Goal: Communication & Community: Ask a question

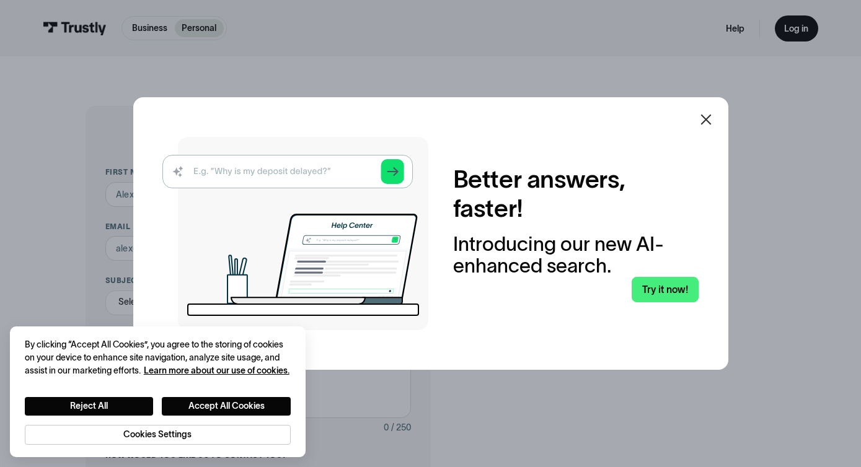
click at [705, 118] on icon at bounding box center [705, 119] width 15 height 15
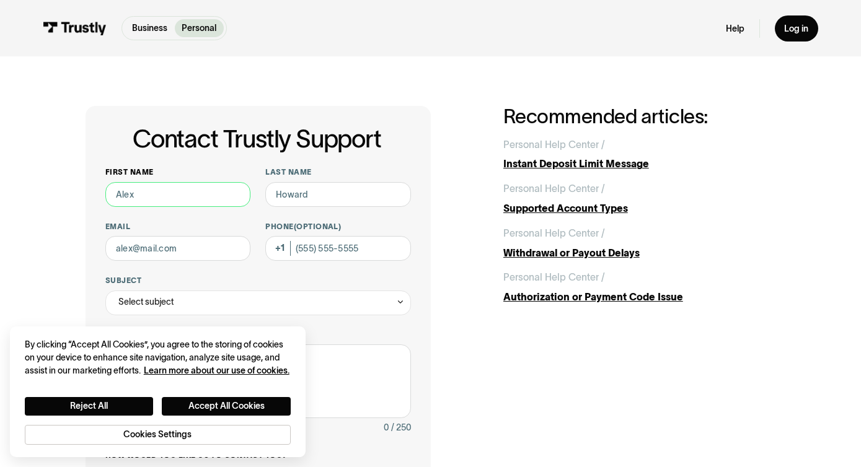
click at [186, 199] on input "First name" at bounding box center [177, 194] width 145 height 25
type input "[PERSON_NAME]"
click at [359, 204] on input "Last name" at bounding box center [337, 194] width 145 height 25
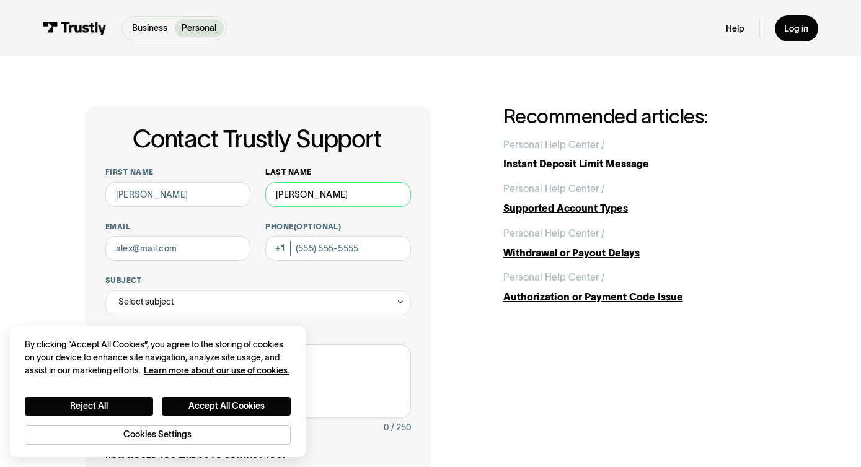
type input "[PERSON_NAME]"
click at [196, 253] on input "Email" at bounding box center [177, 248] width 145 height 25
type input "[EMAIL_ADDRESS][DOMAIN_NAME]"
click at [349, 228] on label "Phone (Optional)" at bounding box center [337, 227] width 145 height 10
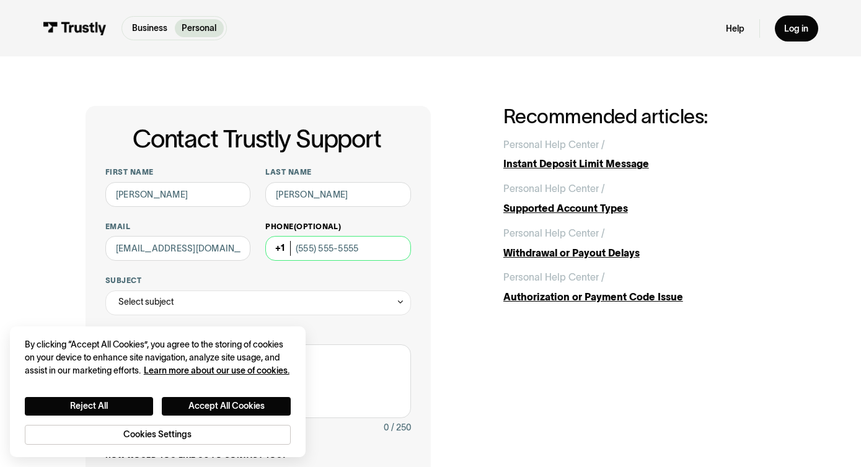
click at [349, 236] on input "Phone (Optional)" at bounding box center [337, 248] width 145 height 25
click at [344, 244] on input "Phone (Optional)" at bounding box center [337, 248] width 145 height 25
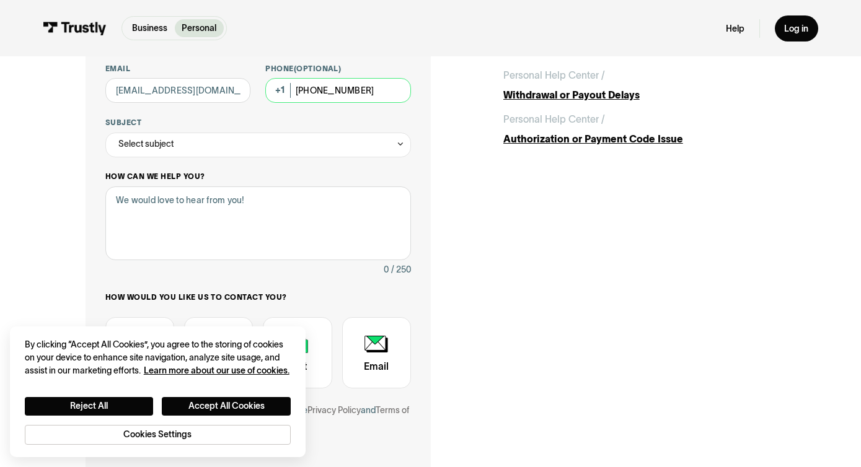
scroll to position [156, 0]
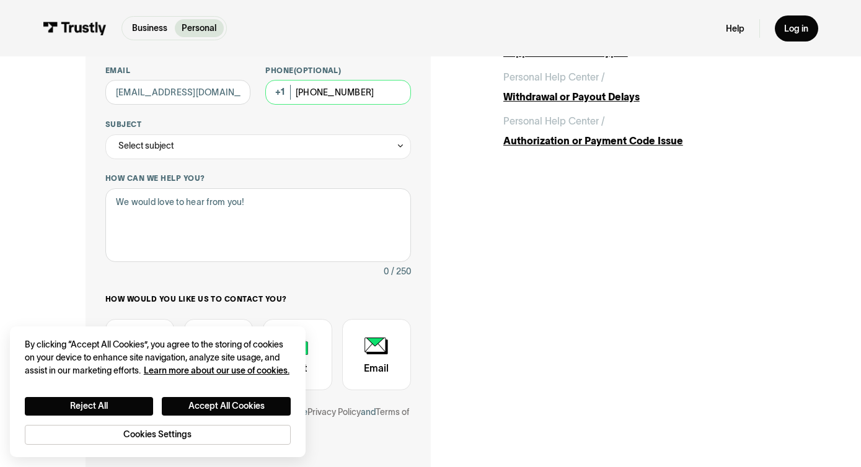
type input "[PHONE_NUMBER]"
click at [208, 164] on div "First name [PERSON_NAME] Last name [PERSON_NAME] Email [EMAIL_ADDRESS][DOMAIN_N…" at bounding box center [257, 230] width 305 height 438
click at [209, 162] on div "First name [PERSON_NAME] Last name [PERSON_NAME] Email [EMAIL_ADDRESS][DOMAIN_N…" at bounding box center [257, 230] width 305 height 438
click at [221, 141] on div "Select subject" at bounding box center [257, 146] width 305 height 25
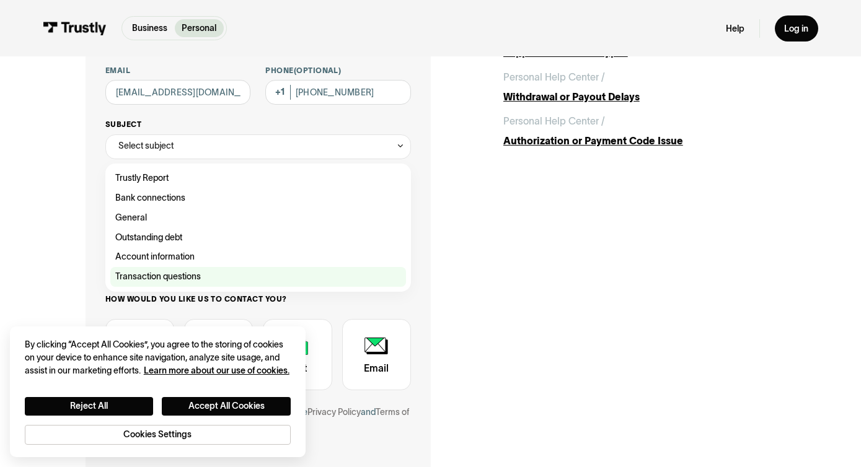
click at [210, 277] on div "Contact Trustly Support" at bounding box center [258, 277] width 296 height 20
type input "**********"
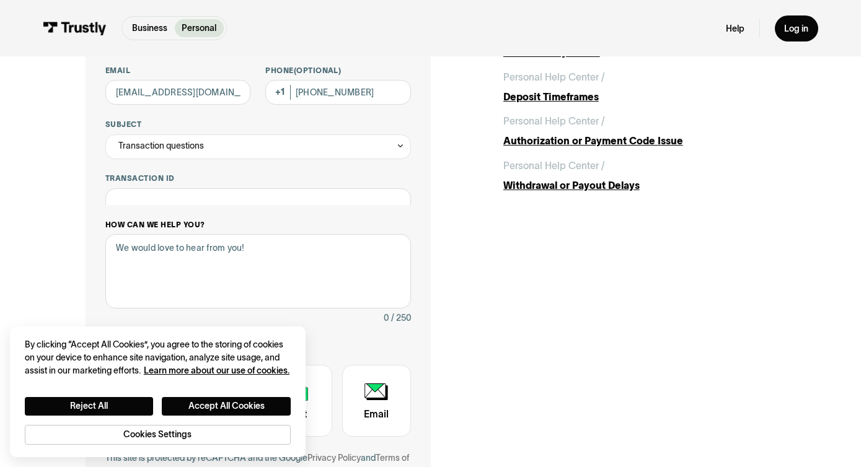
click at [213, 220] on div "How can we help you? 0 / 250" at bounding box center [257, 273] width 305 height 106
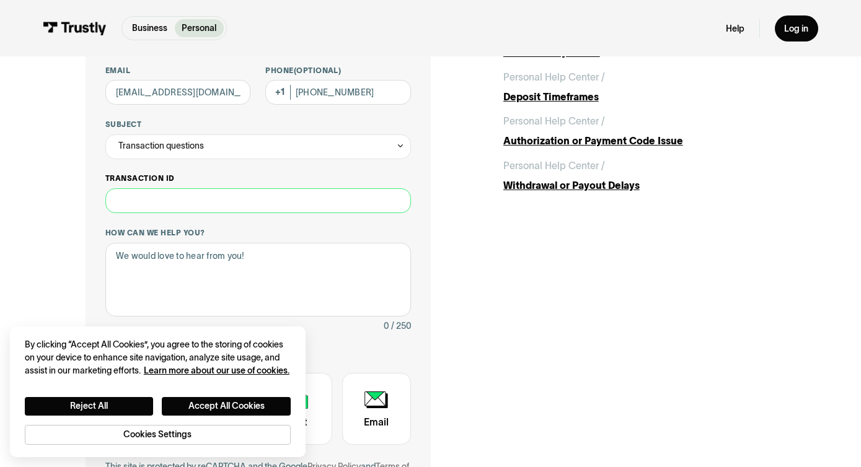
click at [206, 206] on input "Transaction ID" at bounding box center [257, 200] width 305 height 25
type input "**********"
click at [193, 289] on textarea "How can we help you?" at bounding box center [257, 280] width 305 height 74
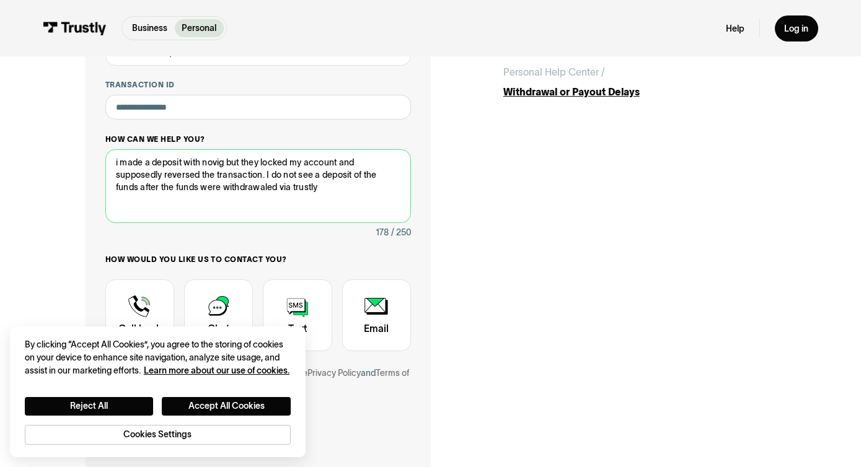
scroll to position [256, 0]
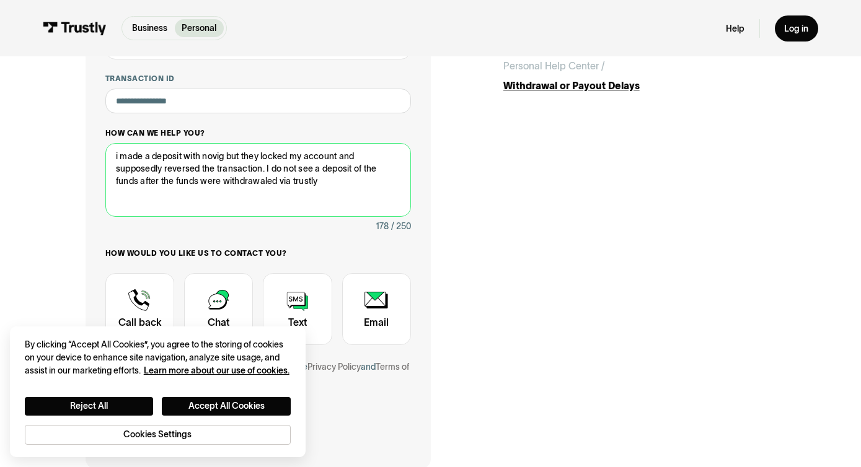
click at [253, 185] on textarea "i made a deposit with novig but they locked my account and supposedly reversed …" at bounding box center [257, 180] width 305 height 74
click at [279, 204] on textarea "i made a deposit with novig but they locked my account and supposedly reversed …" at bounding box center [257, 180] width 305 height 74
click at [268, 190] on textarea "i made a deposit with novig but they locked my account and supposedly reversed …" at bounding box center [257, 180] width 305 height 74
click at [265, 188] on textarea "i made a deposit with novig but they locked my account and supposedly reversed …" at bounding box center [257, 180] width 305 height 74
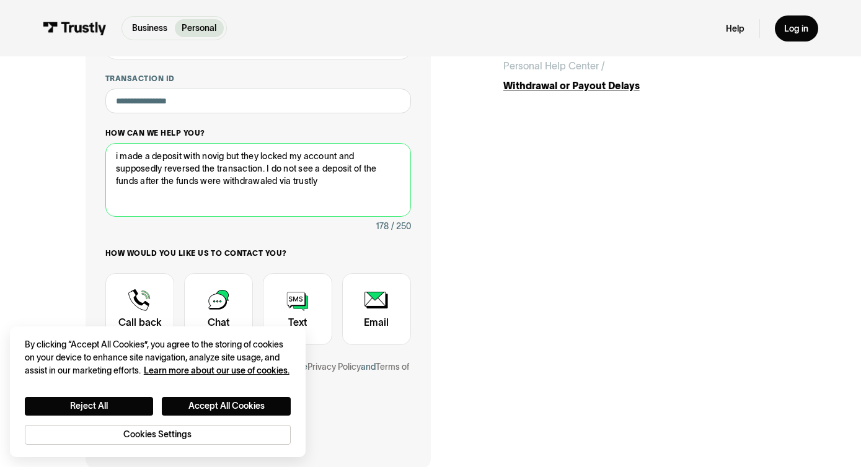
click at [265, 188] on textarea "i made a deposit with novig but they locked my account and supposedly reversed …" at bounding box center [257, 180] width 305 height 74
click at [262, 183] on textarea "i made a deposit with novig but they locked my account and supposedly reversed …" at bounding box center [257, 180] width 305 height 74
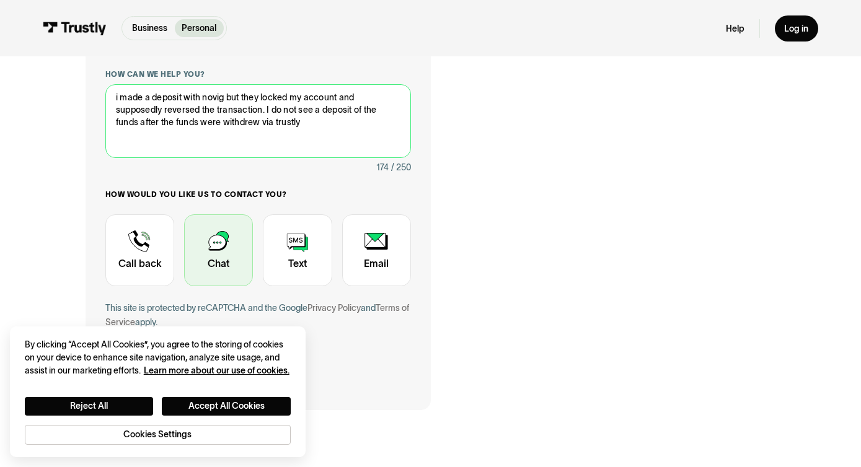
type textarea "i made a deposit with novig but they locked my account and supposedly reversed …"
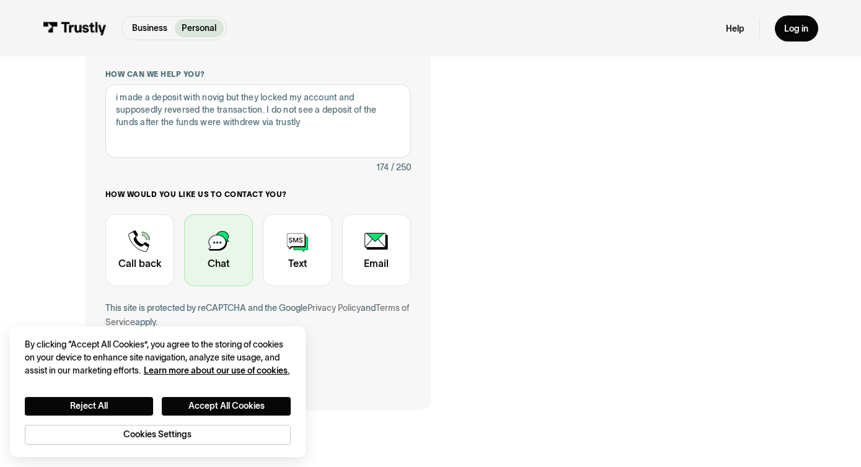
click at [221, 258] on div "Contact Trustly Support" at bounding box center [218, 249] width 69 height 71
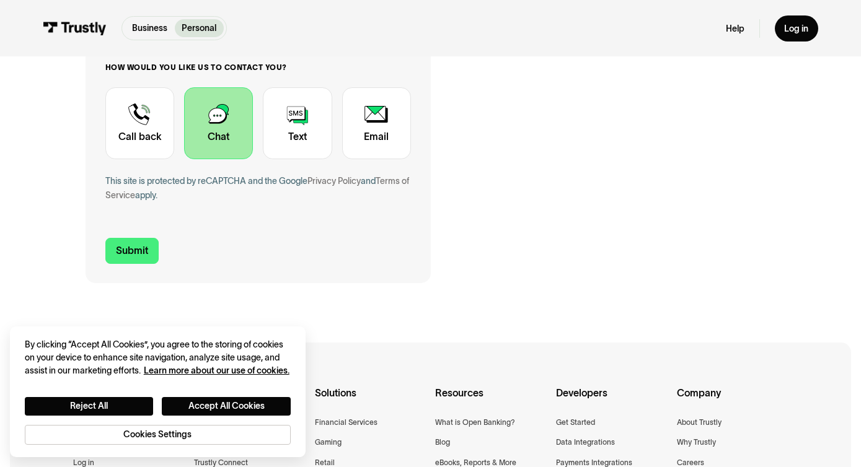
scroll to position [444, 0]
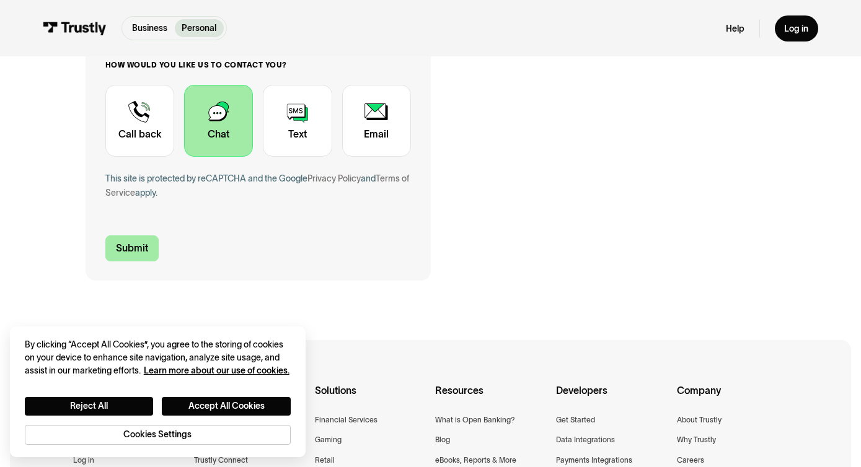
click at [128, 255] on input "Submit" at bounding box center [131, 248] width 53 height 26
type input "[PHONE_NUMBER]"
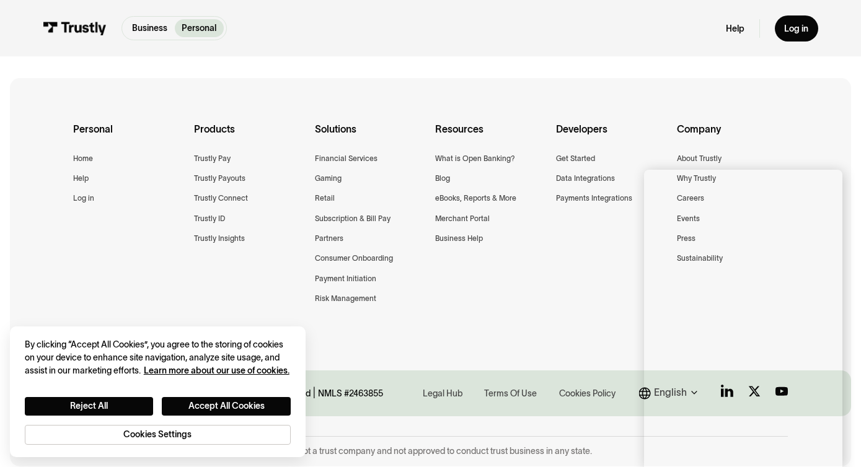
scroll to position [0, 0]
